Goal: Task Accomplishment & Management: Use online tool/utility

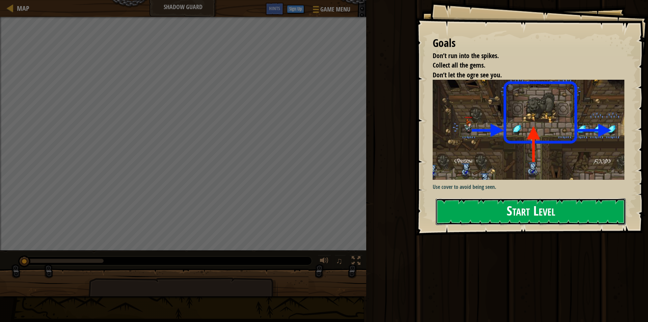
click at [529, 213] on button "Start Level" at bounding box center [531, 211] width 190 height 27
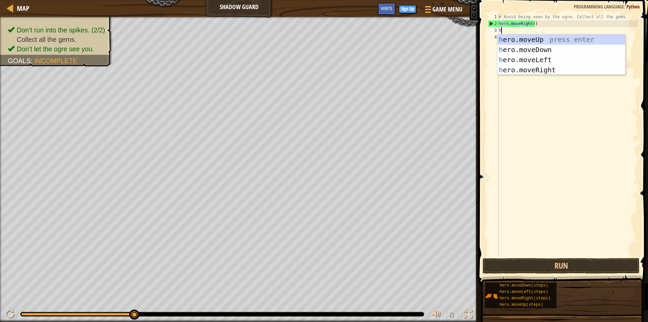
scroll to position [3, 0]
type textarea "her"
click at [547, 41] on div "her o.moveUp press enter her o.moveDown press enter her o.moveLeft press enter …" at bounding box center [562, 64] width 128 height 61
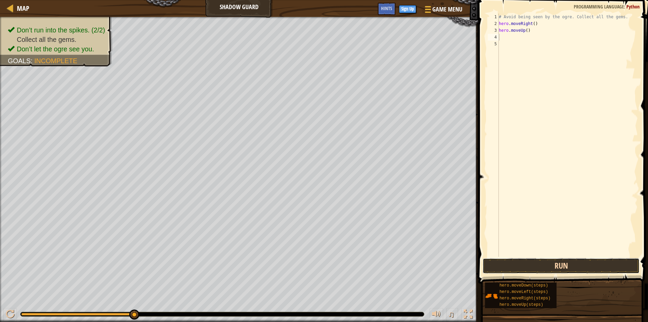
click at [557, 265] on button "Run" at bounding box center [561, 266] width 157 height 16
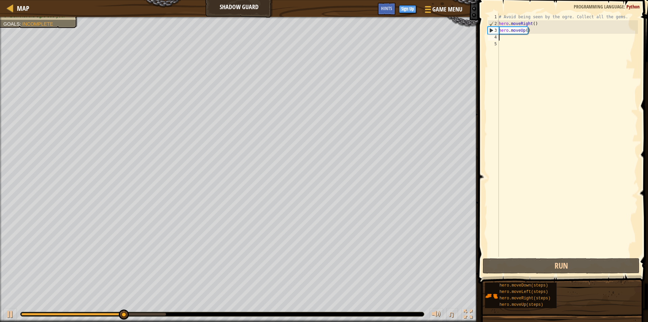
click at [520, 43] on div "# Avoid being seen by the ogre. Collect all the gems. hero . moveRight ( ) hero…" at bounding box center [568, 142] width 141 height 257
click at [518, 41] on div "# Avoid being seen by the ogre. Collect all the gems. hero . moveRight ( ) hero…" at bounding box center [568, 142] width 141 height 257
click at [517, 39] on div "# Avoid being seen by the ogre. Collect all the gems. hero . moveRight ( ) hero…" at bounding box center [568, 142] width 141 height 257
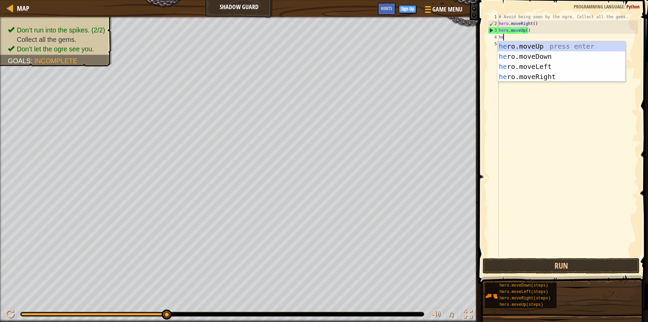
type textarea "her"
click at [533, 74] on div "her o.moveUp press enter her o.moveDown press enter her o.moveLeft press enter …" at bounding box center [562, 71] width 128 height 61
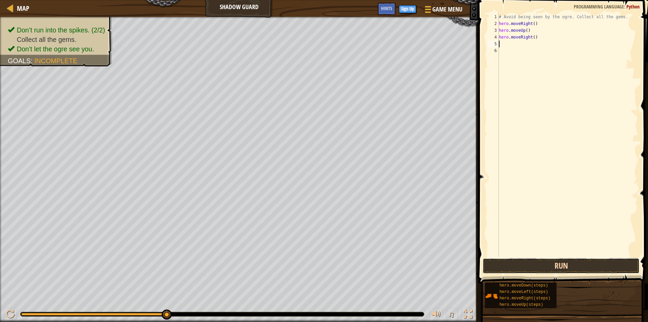
click at [582, 264] on button "Run" at bounding box center [561, 266] width 157 height 16
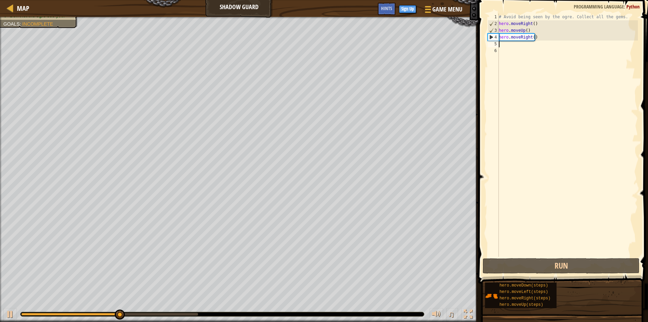
click at [519, 47] on div "# Avoid being seen by the ogre. Collect all the gems. hero . moveRight ( ) hero…" at bounding box center [568, 142] width 141 height 257
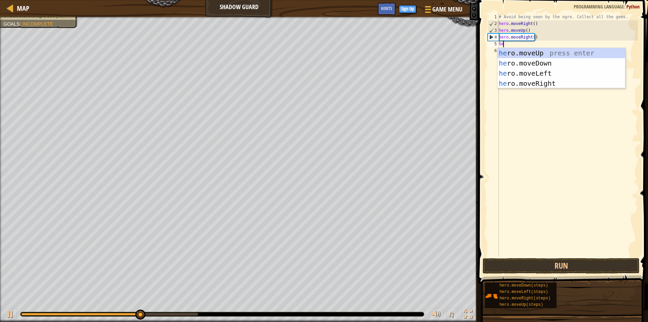
type textarea "her"
click at [530, 66] on div "her o.moveUp press enter her o.moveDown press enter her o.moveLeft press enter …" at bounding box center [562, 78] width 128 height 61
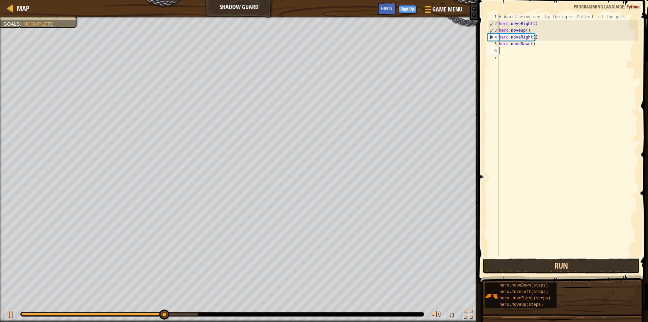
click at [570, 260] on button "Run" at bounding box center [561, 266] width 157 height 16
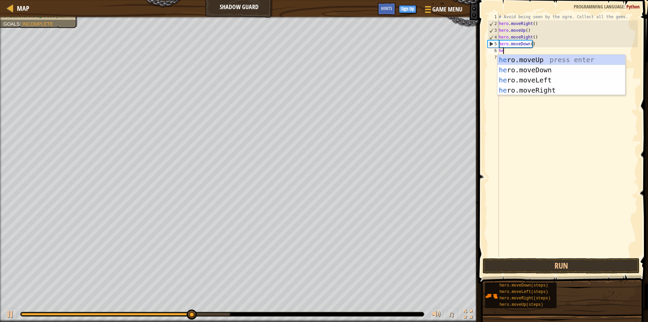
type textarea "her"
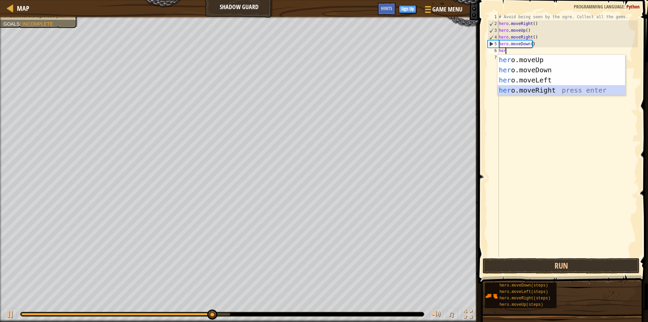
click at [552, 88] on div "her o.moveUp press enter her o.moveDown press enter her o.moveLeft press enter …" at bounding box center [562, 85] width 128 height 61
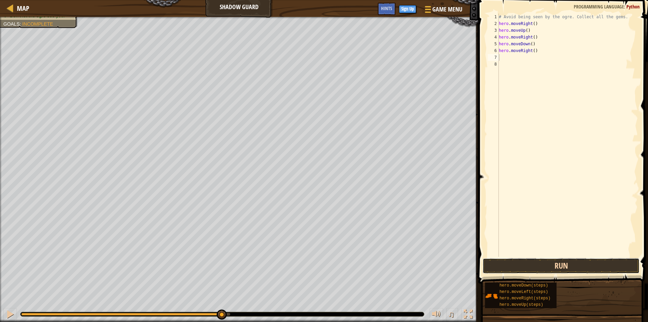
click at [580, 260] on button "Run" at bounding box center [561, 266] width 157 height 16
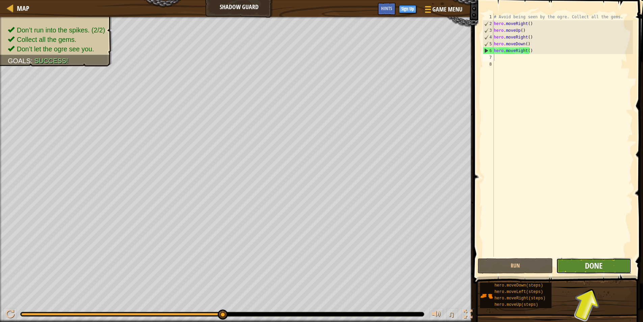
click at [589, 264] on span "Done" at bounding box center [594, 265] width 18 height 11
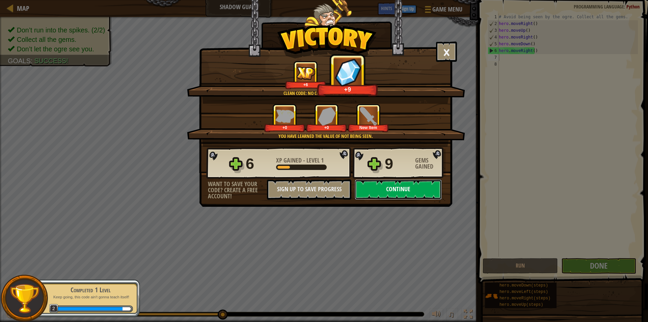
click at [389, 192] on button "Continue" at bounding box center [398, 189] width 87 height 20
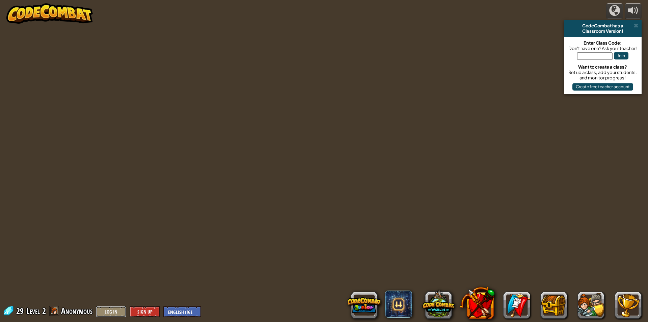
click at [117, 313] on button "Log In" at bounding box center [111, 311] width 30 height 11
